Goal: Transaction & Acquisition: Book appointment/travel/reservation

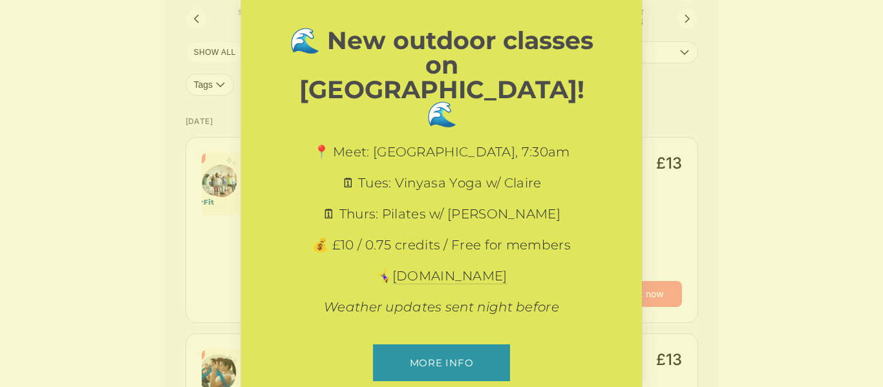
scroll to position [454, 0]
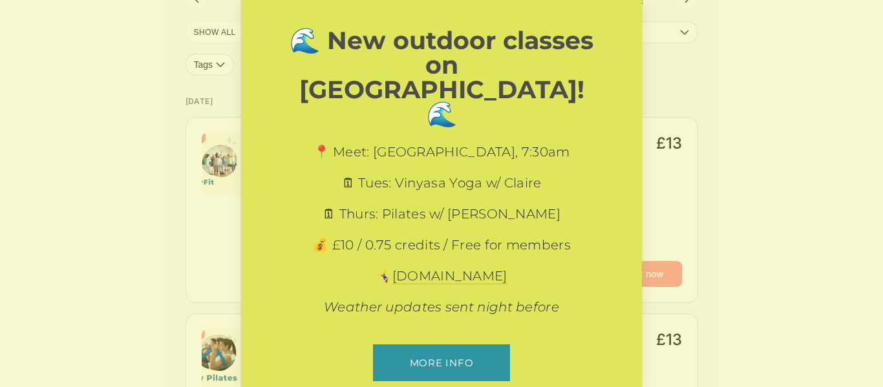
click at [279, 274] on div "🌊 New outdoor classes on [GEOGRAPHIC_DATA]! 🌊 📍 Meet: [GEOGRAPHIC_DATA], 7:30am…" at bounding box center [441, 209] width 401 height 453
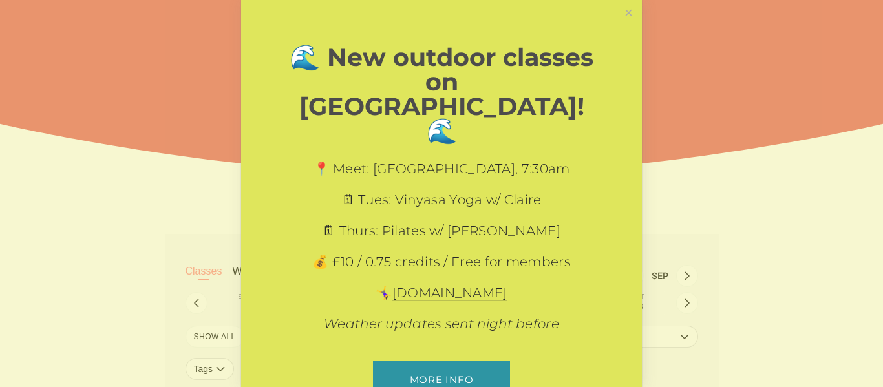
scroll to position [0, 0]
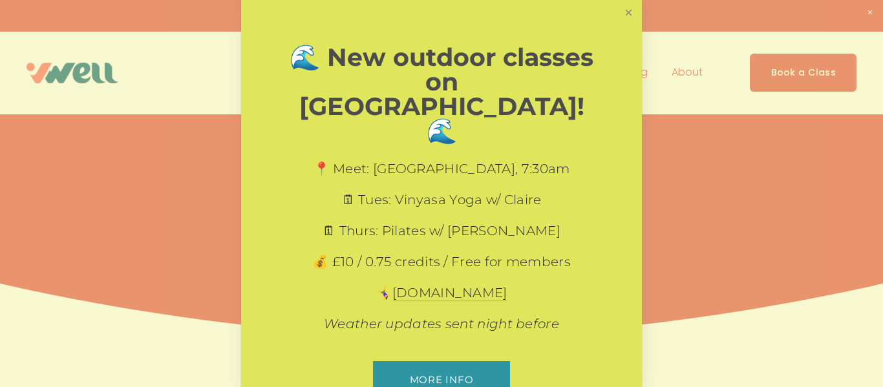
click at [629, 13] on link "Close" at bounding box center [629, 13] width 23 height 23
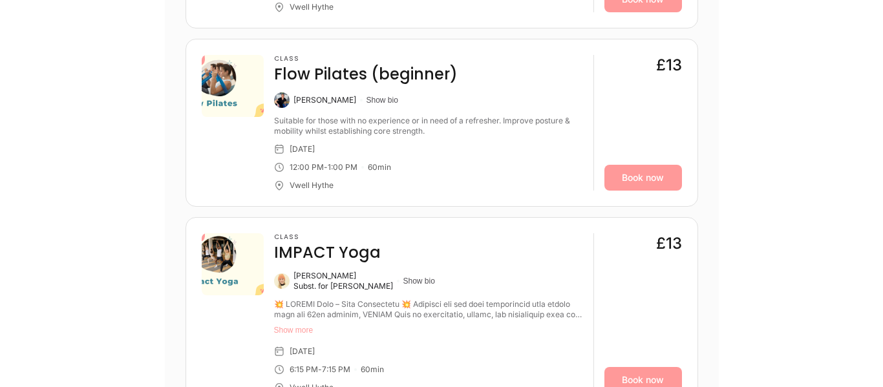
scroll to position [729, 0]
click at [226, 167] on div at bounding box center [233, 122] width 62 height 136
click at [381, 100] on button "Show bio" at bounding box center [383, 99] width 32 height 10
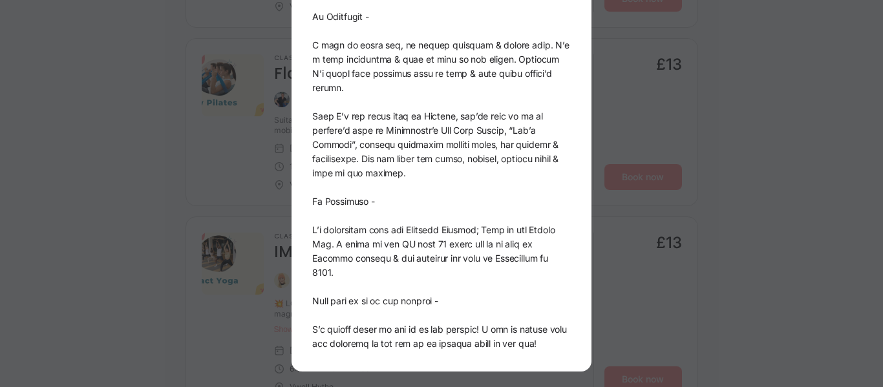
scroll to position [0, 0]
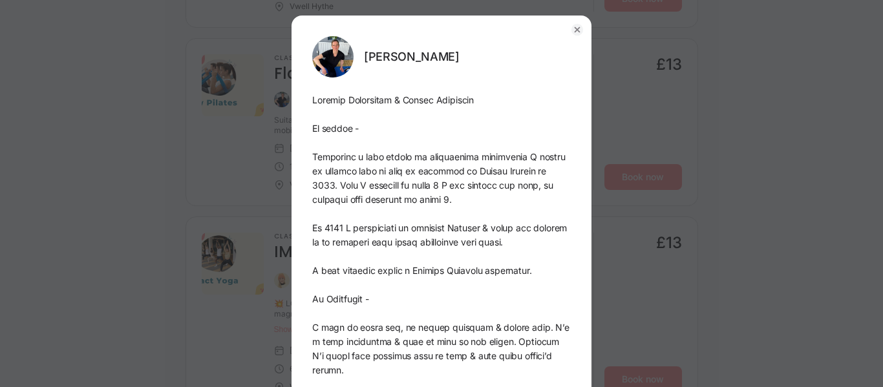
click at [576, 32] on circle "button" at bounding box center [578, 30] width 12 height 12
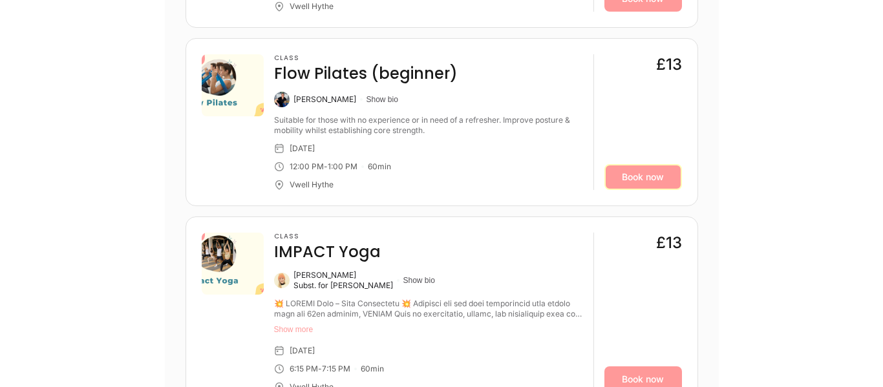
click at [651, 182] on link "Book now" at bounding box center [644, 177] width 78 height 26
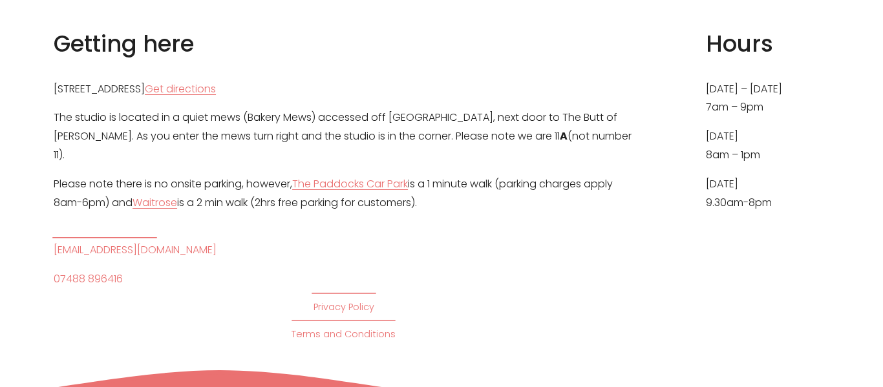
scroll to position [5560, 0]
click at [642, 173] on div "Getting here [STREET_ADDRESS] Get directions The studio is located in a quiet m…" at bounding box center [441, 185] width 883 height 314
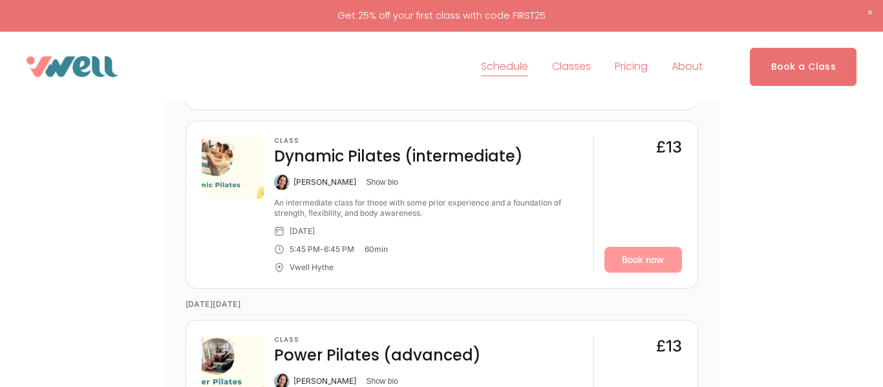
scroll to position [3412, 0]
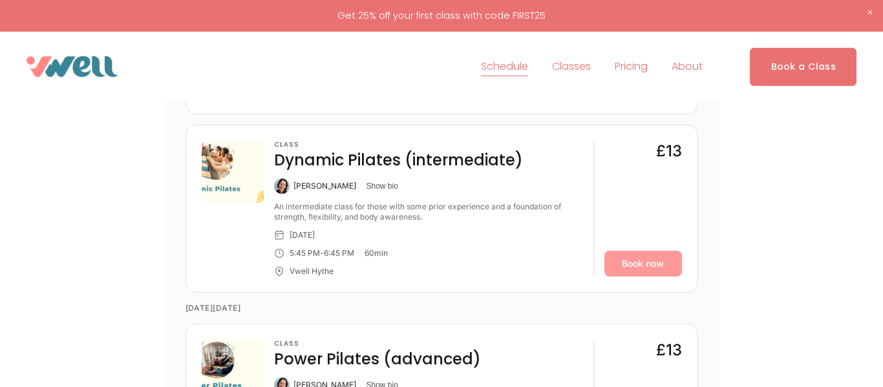
click at [788, 68] on link "Book a Class" at bounding box center [803, 67] width 107 height 38
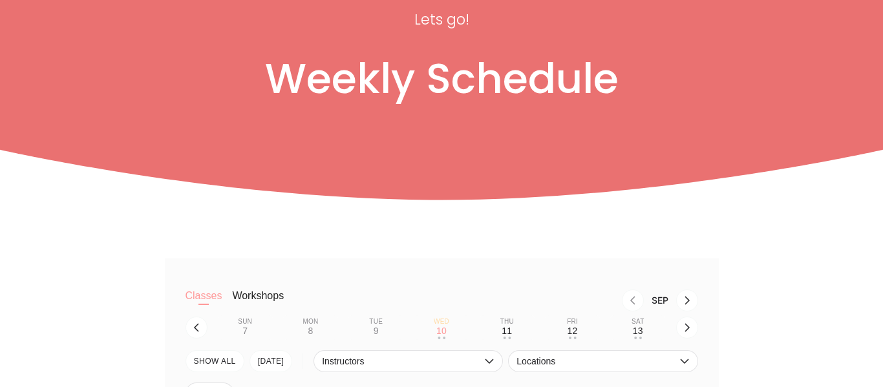
scroll to position [301, 0]
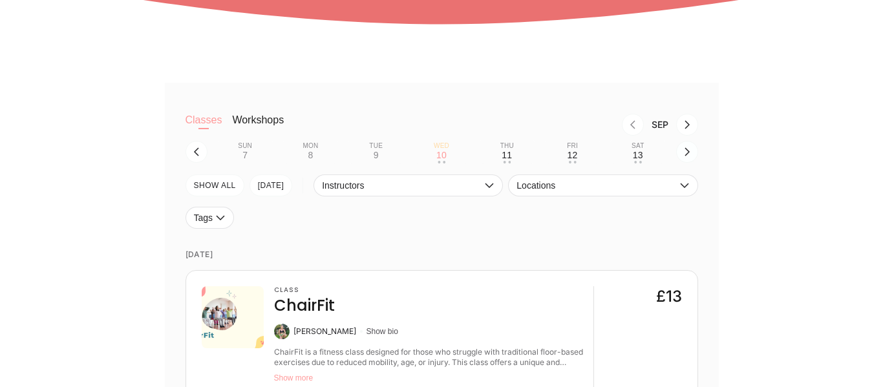
click at [691, 153] on icon "button" at bounding box center [687, 152] width 10 height 10
click at [444, 159] on div "17" at bounding box center [441, 155] width 10 height 10
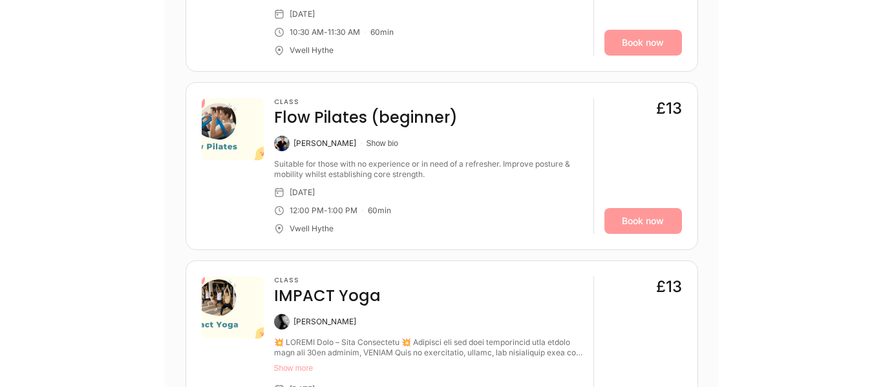
scroll to position [835, 0]
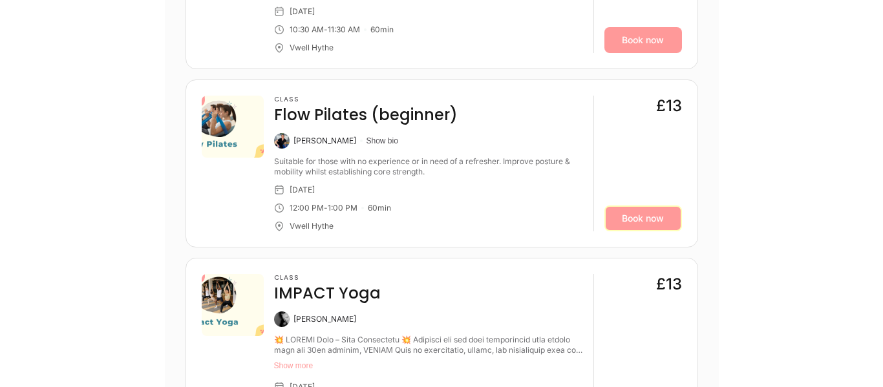
click at [630, 221] on link "Book now" at bounding box center [644, 219] width 78 height 26
click at [145, 69] on div "Classes Workshops Sep Sun 14 • • Mon 15 • • Tue 16 • • Wed 17 Thu 18 • • Fri 19…" at bounding box center [442, 118] width 776 height 1141
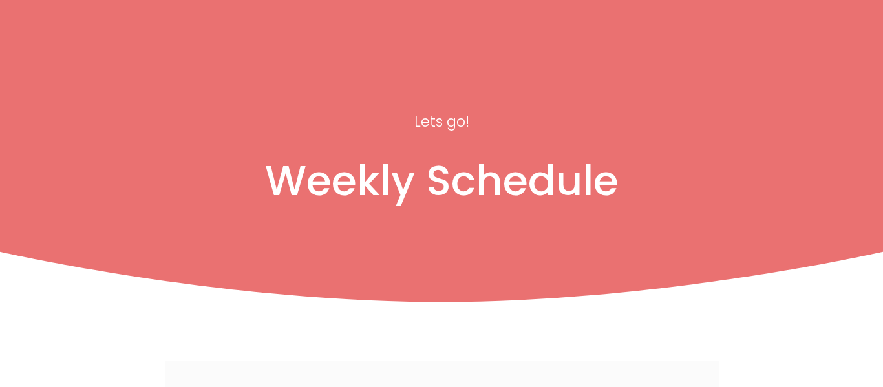
scroll to position [0, 0]
